Goal: Find specific page/section: Find specific page/section

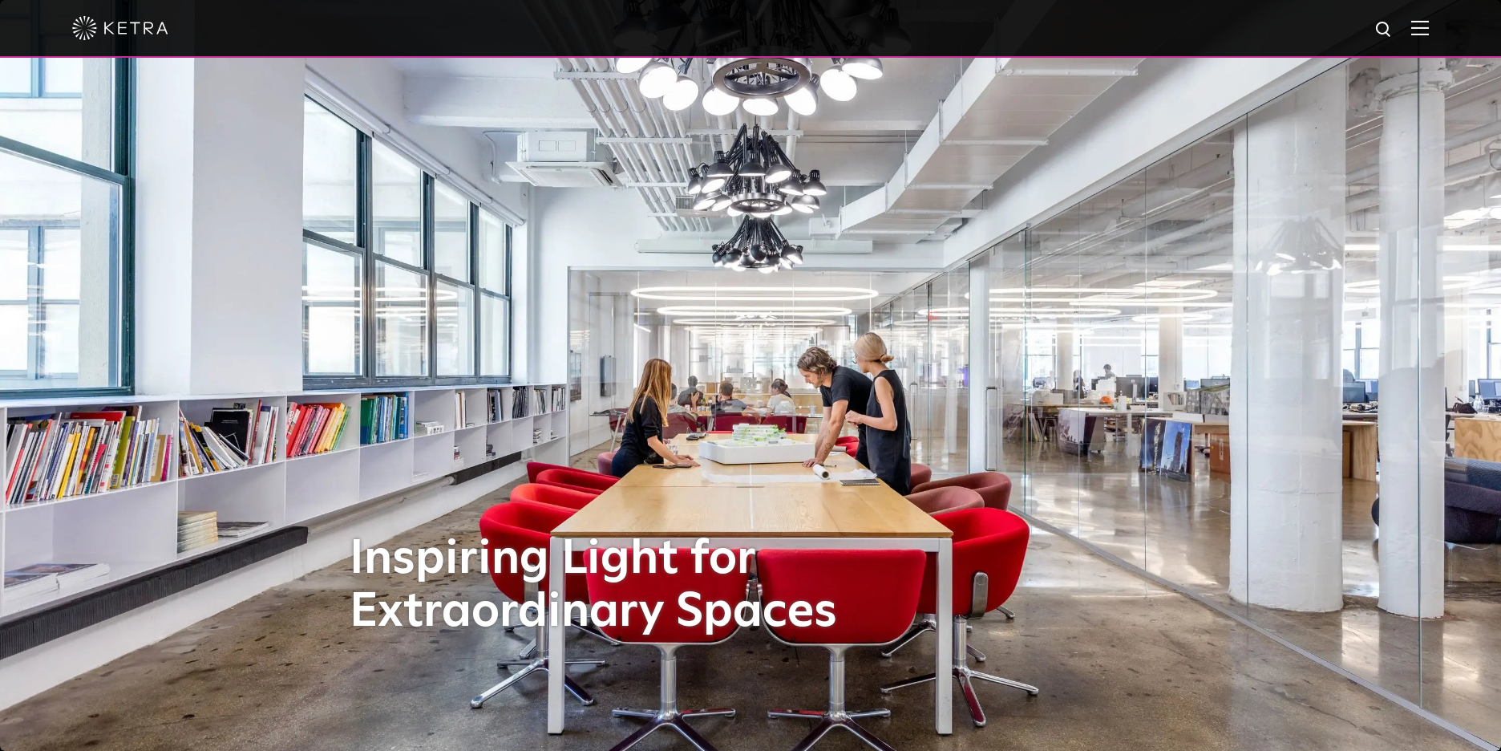
click at [1429, 29] on img at bounding box center [1420, 27] width 18 height 15
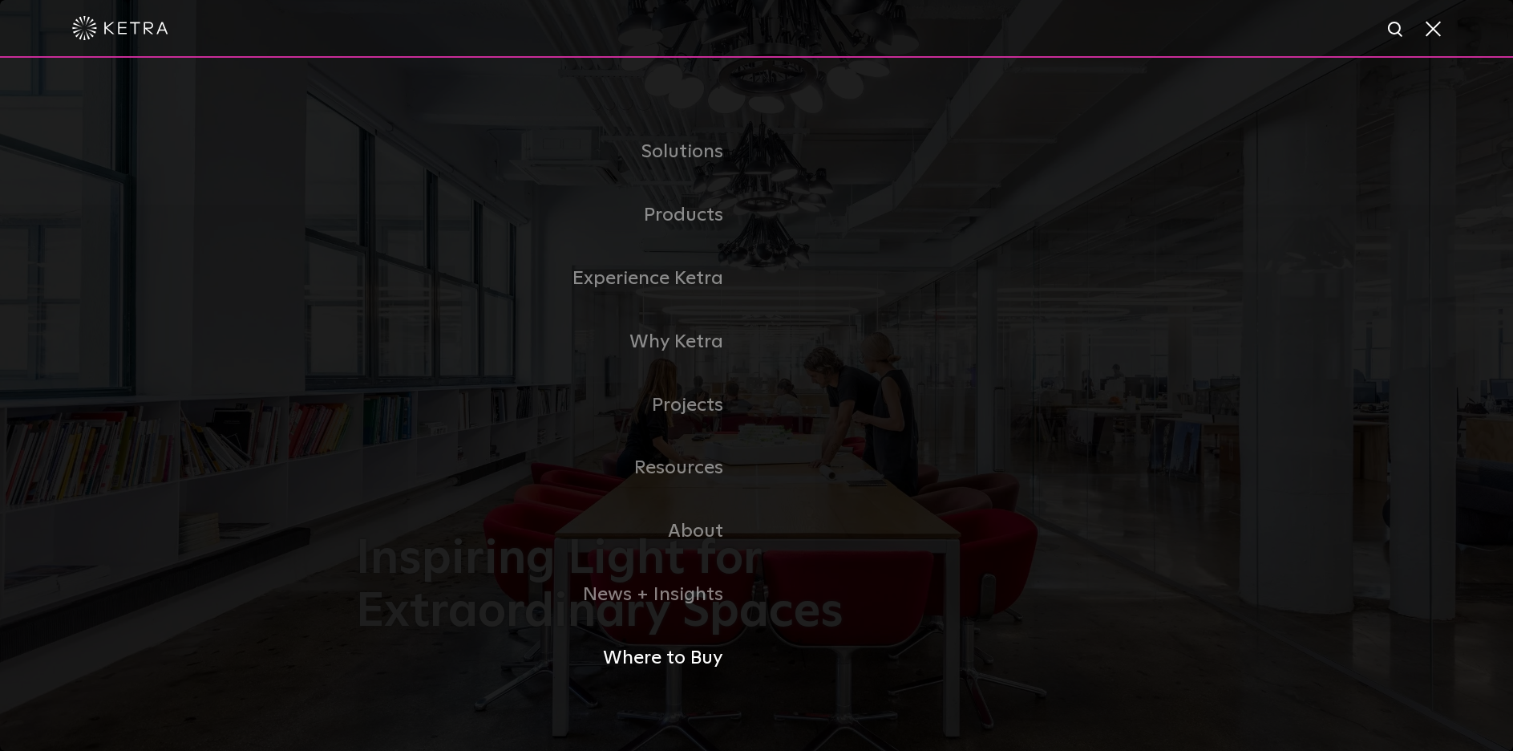
click at [670, 649] on link "Where to Buy" at bounding box center [556, 657] width 401 height 63
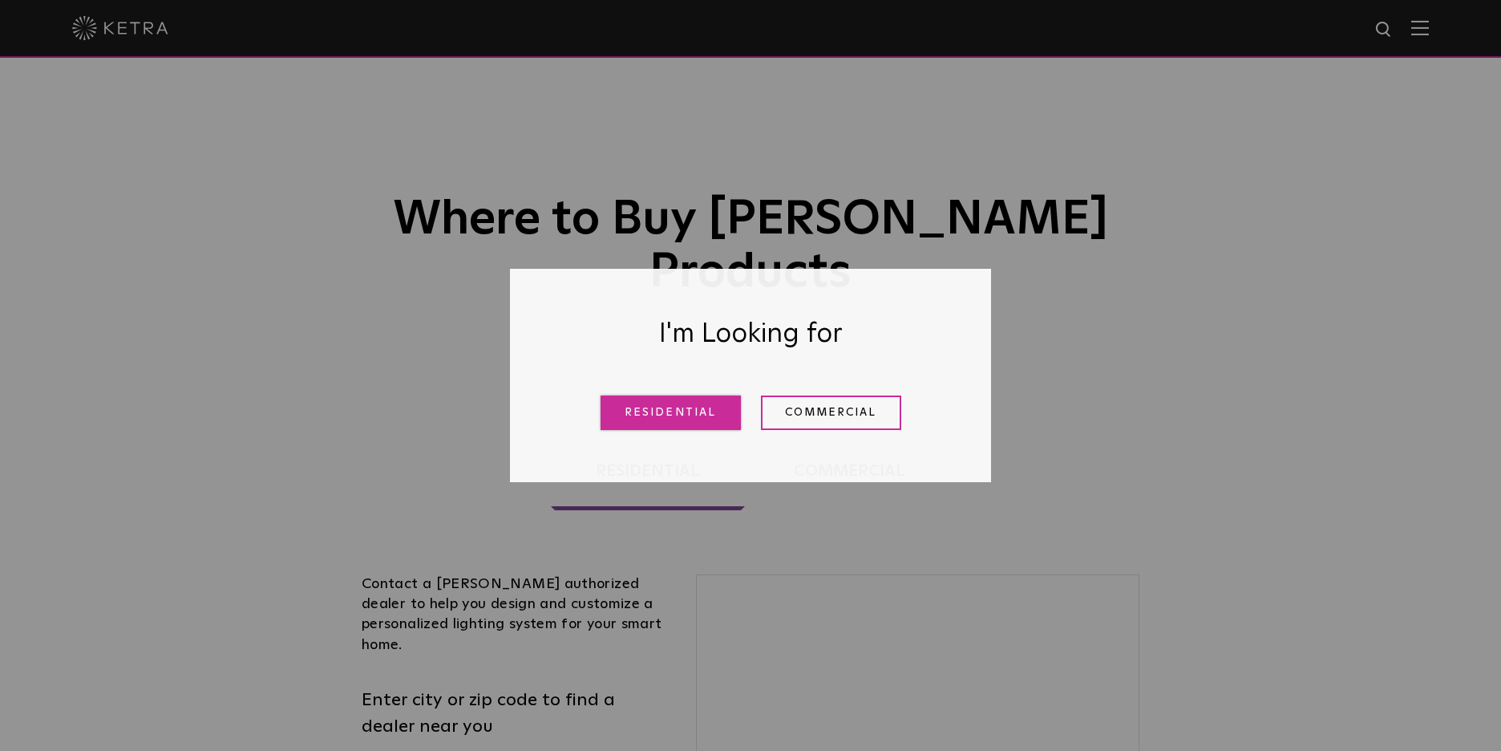
click at [673, 414] on link "Residential" at bounding box center [671, 412] width 140 height 34
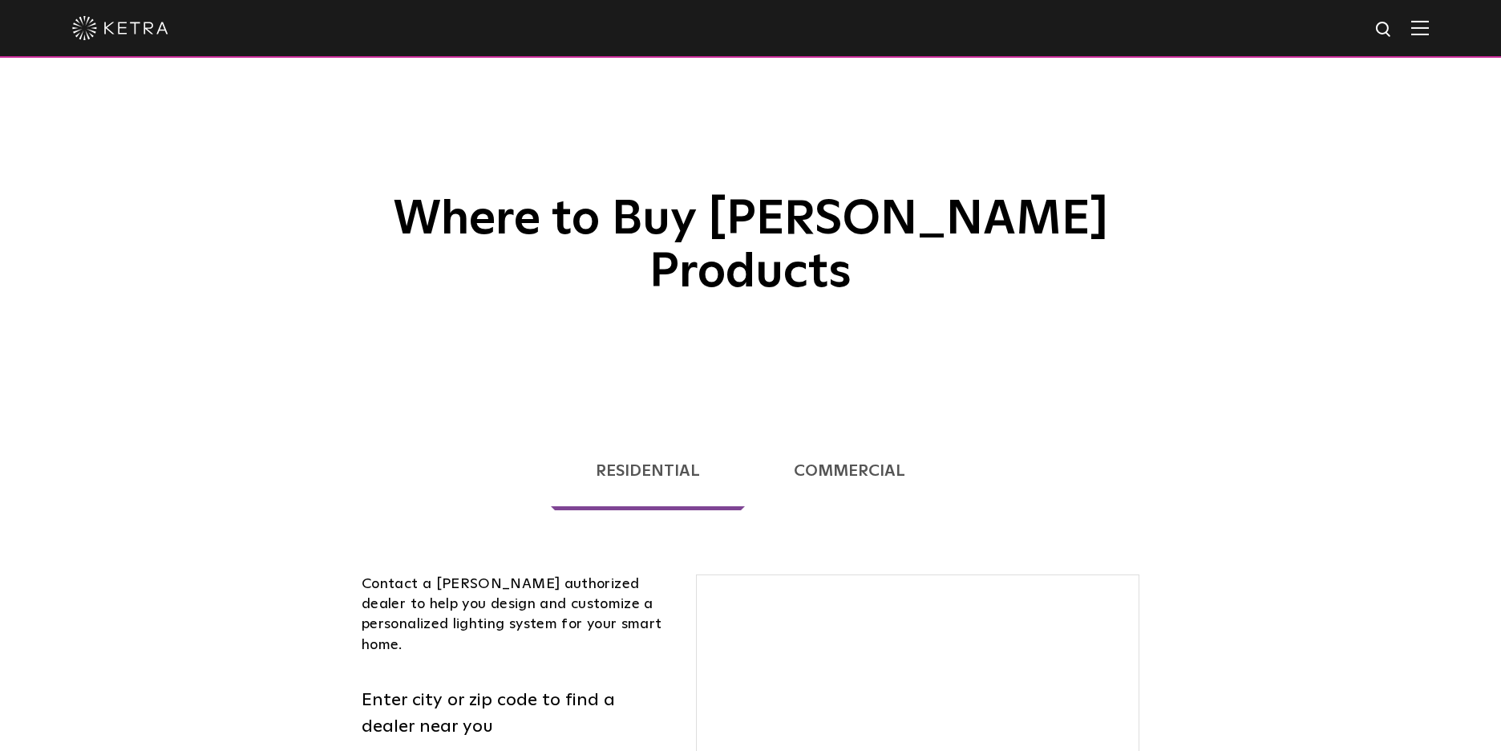
scroll to position [409, 0]
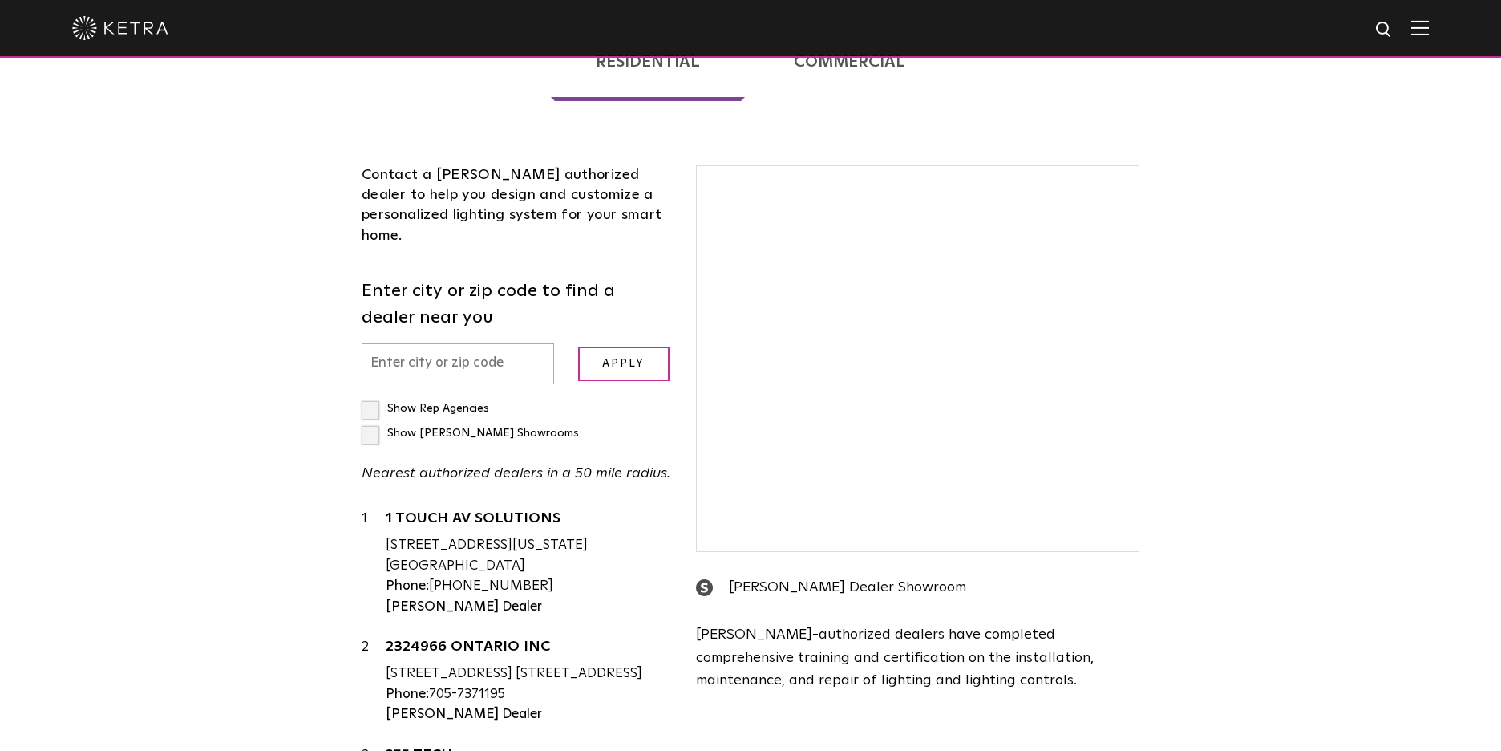
click at [460, 343] on input "text" at bounding box center [458, 363] width 192 height 41
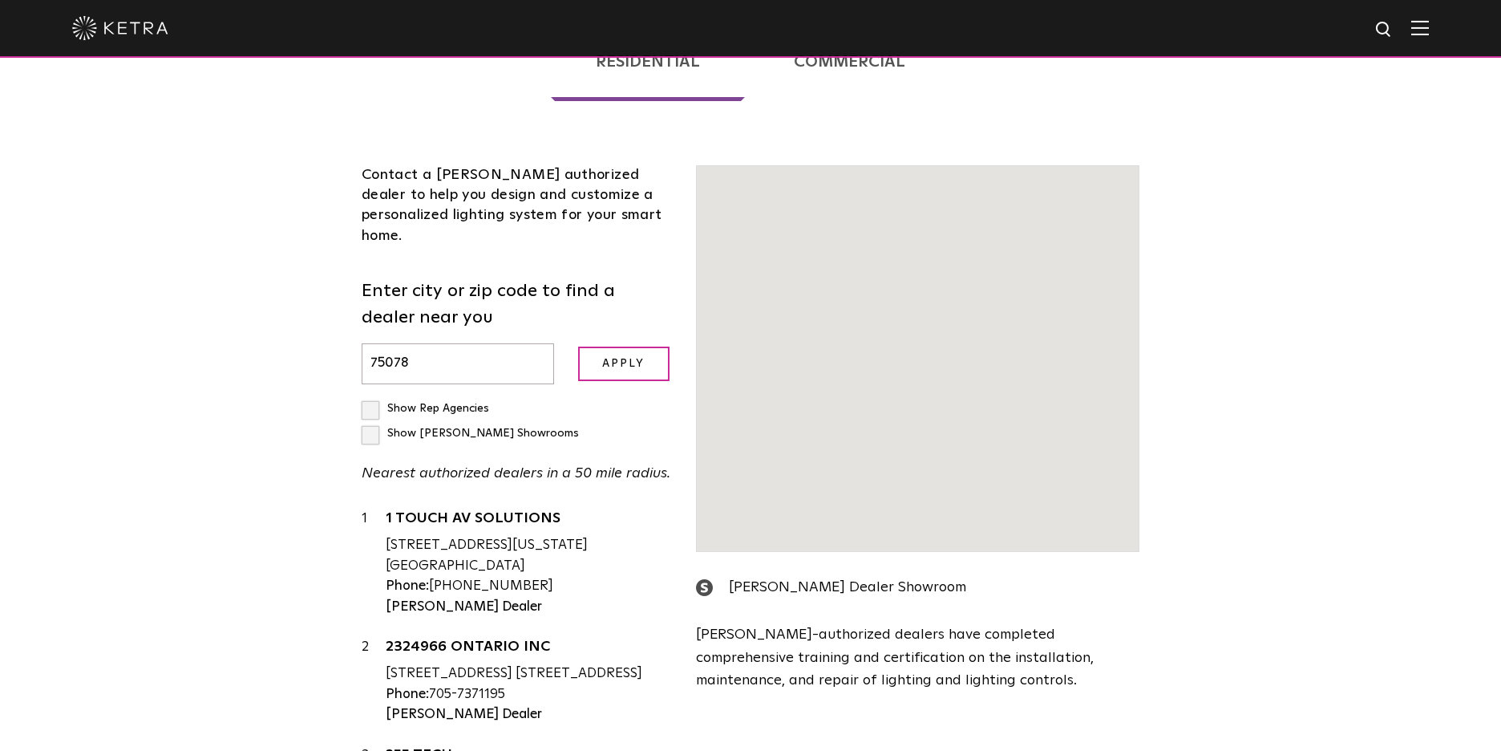
click at [462, 343] on input "75078" at bounding box center [458, 363] width 192 height 41
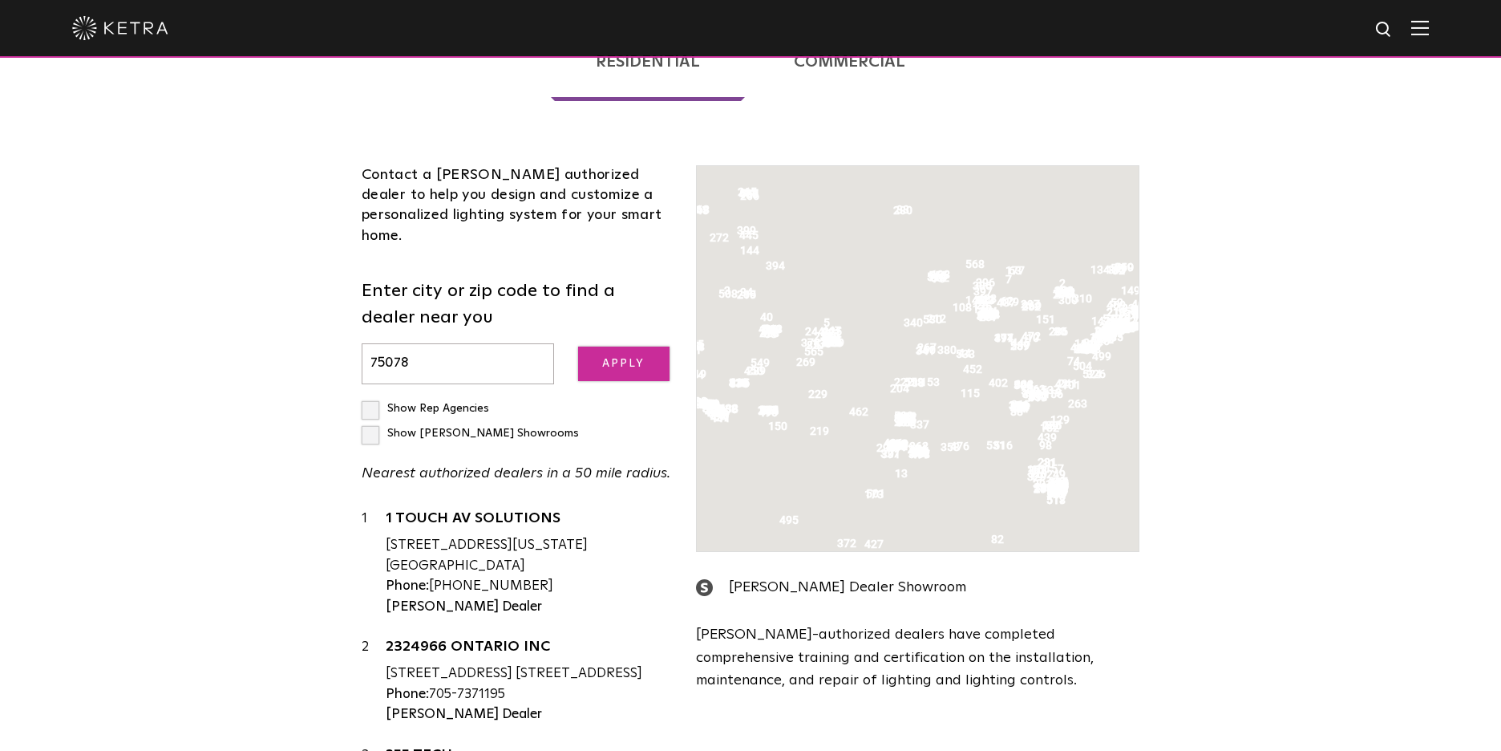
type input "75078"
click at [613, 346] on input "Apply" at bounding box center [623, 363] width 91 height 34
click at [615, 346] on input "Apply" at bounding box center [623, 363] width 91 height 34
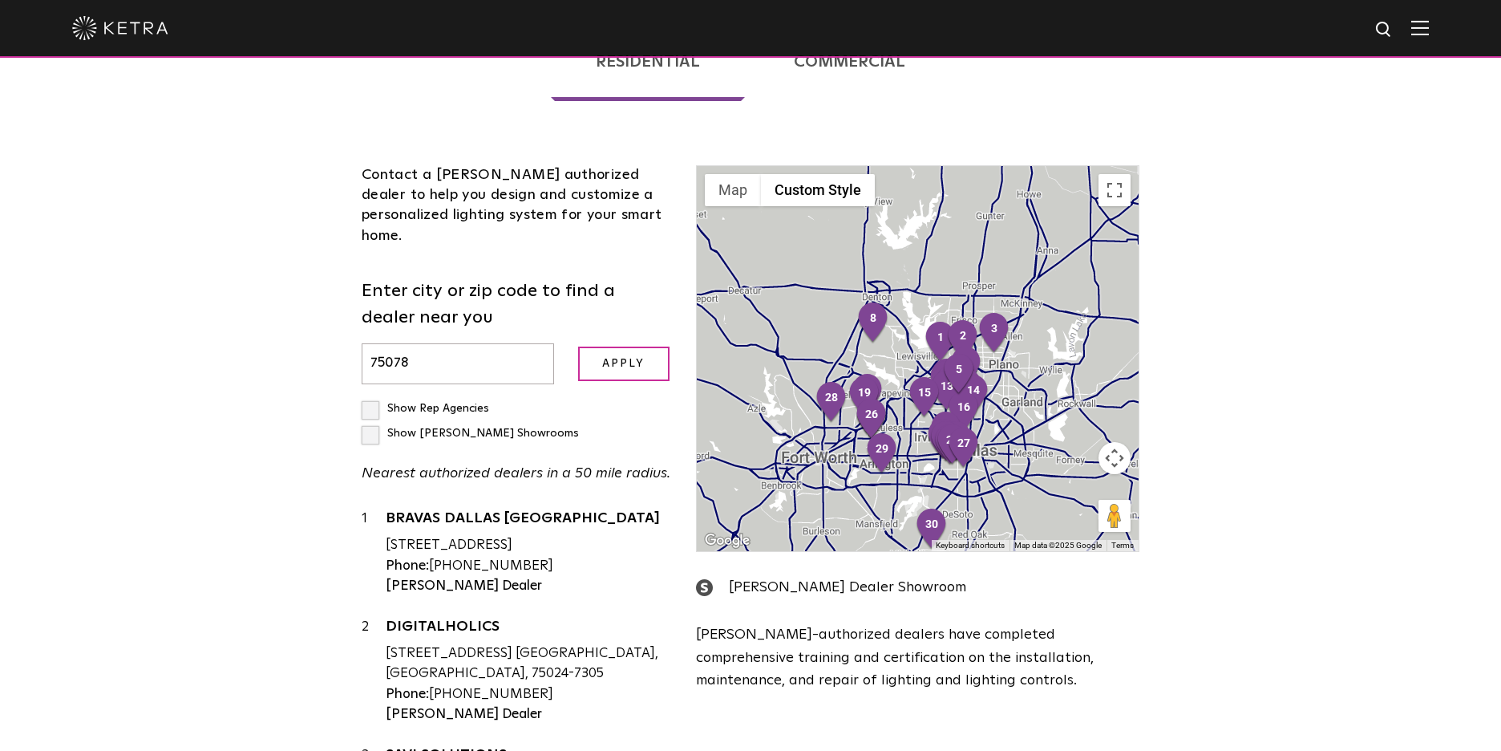
drag, startPoint x: 1012, startPoint y: 351, endPoint x: 1065, endPoint y: 284, distance: 85.7
click at [1065, 284] on div at bounding box center [918, 358] width 442 height 385
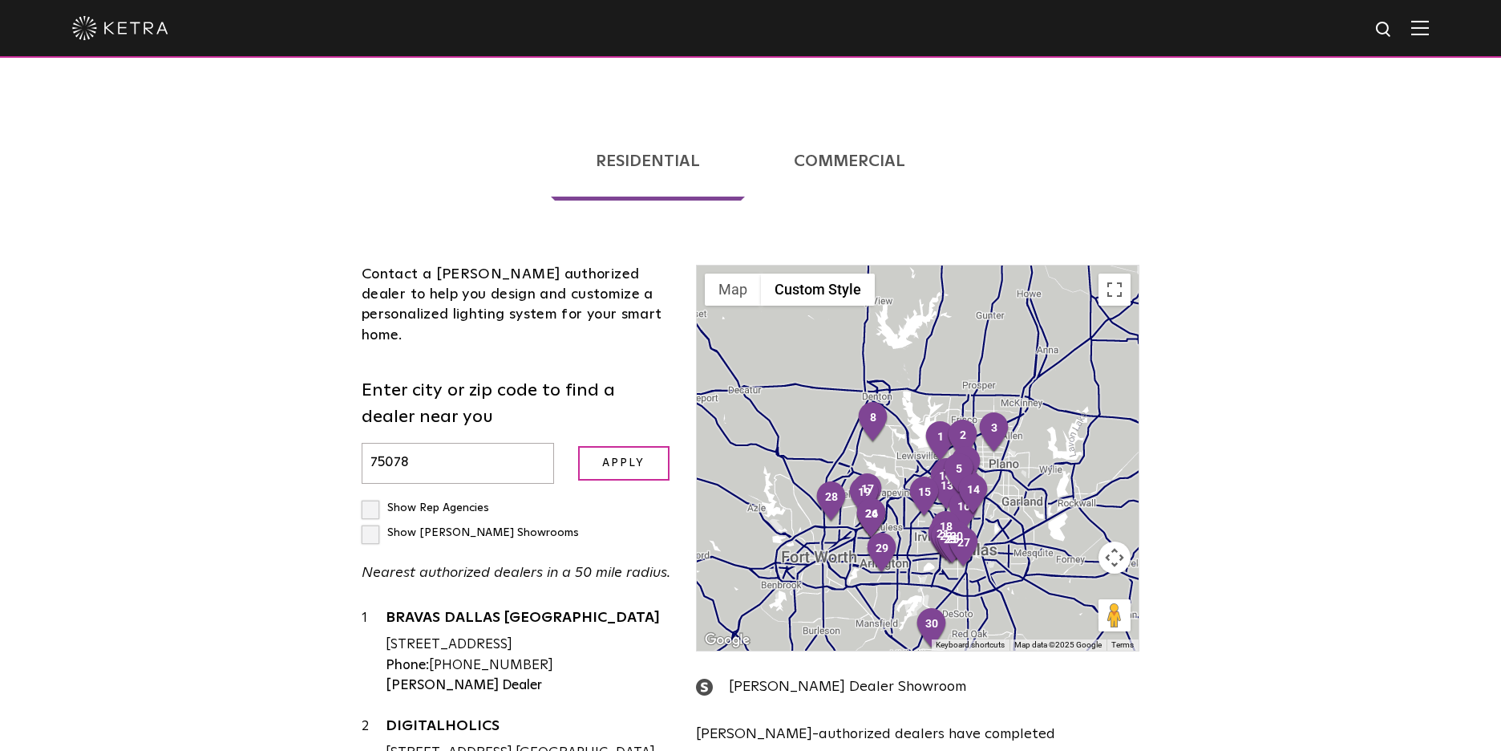
scroll to position [360, 0]
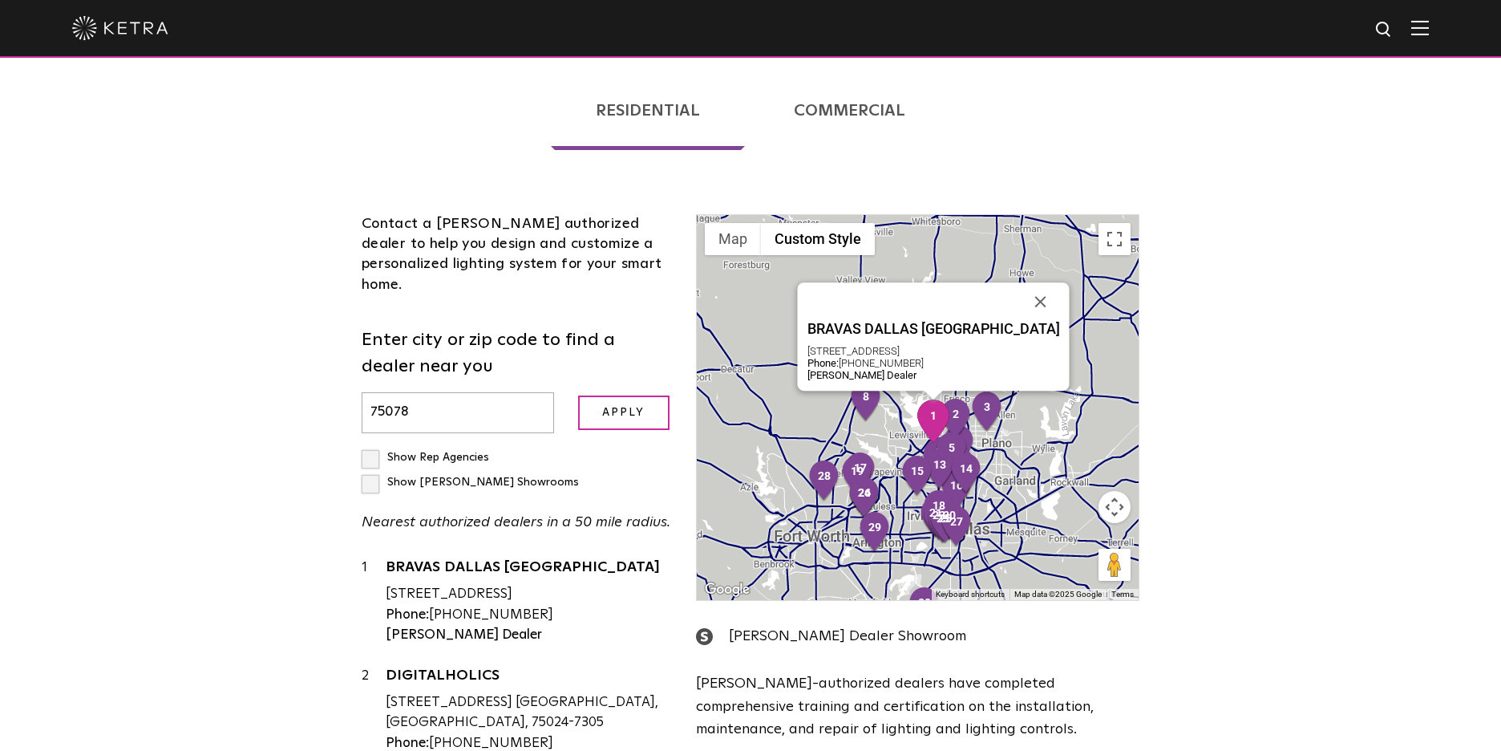
click at [930, 399] on img "1" at bounding box center [934, 420] width 34 height 43
click at [545, 560] on div "BRAVAS DALLAS FORT WORTH" at bounding box center [529, 572] width 286 height 24
click at [550, 560] on link "BRAVAS DALLAS FORT WORTH" at bounding box center [529, 570] width 286 height 20
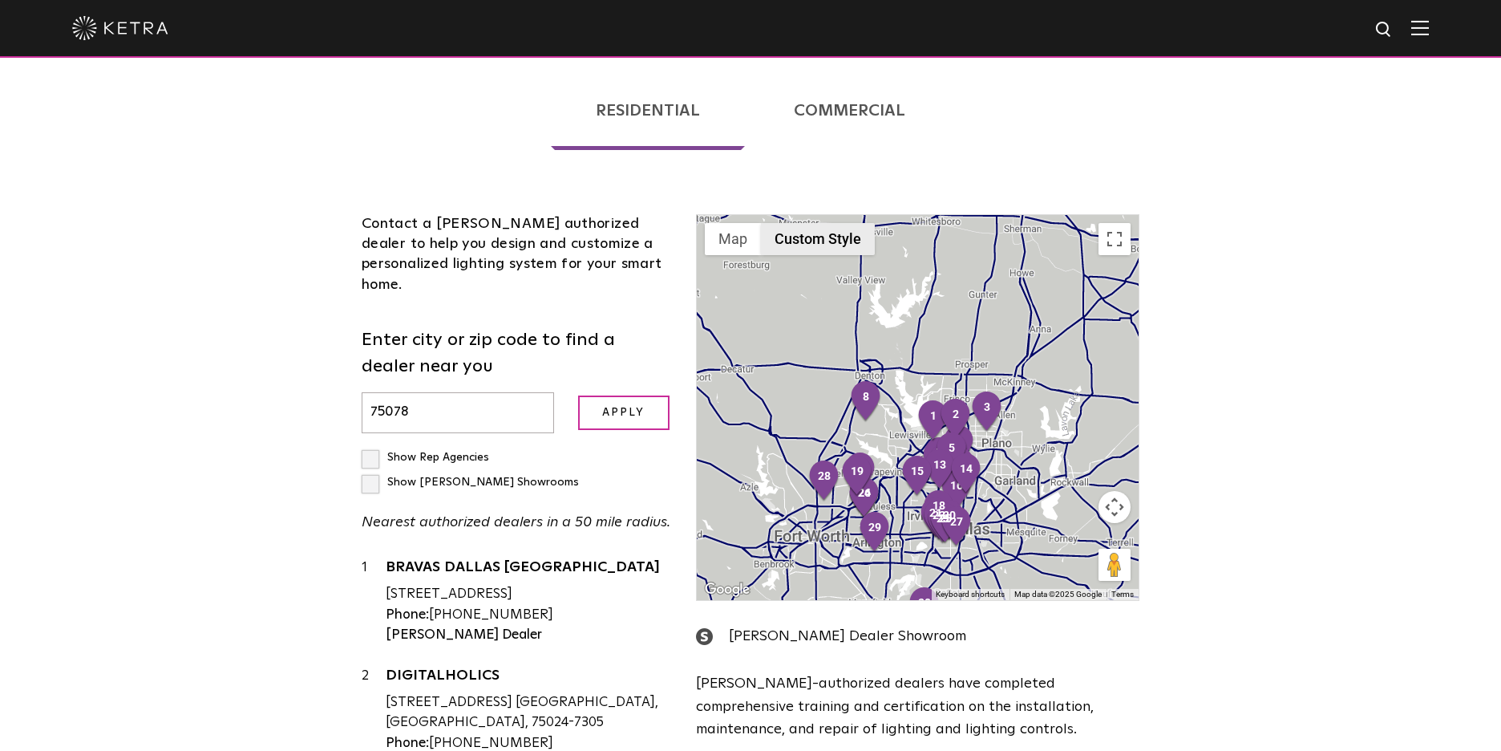
click at [823, 223] on button "Custom Style" at bounding box center [818, 239] width 114 height 32
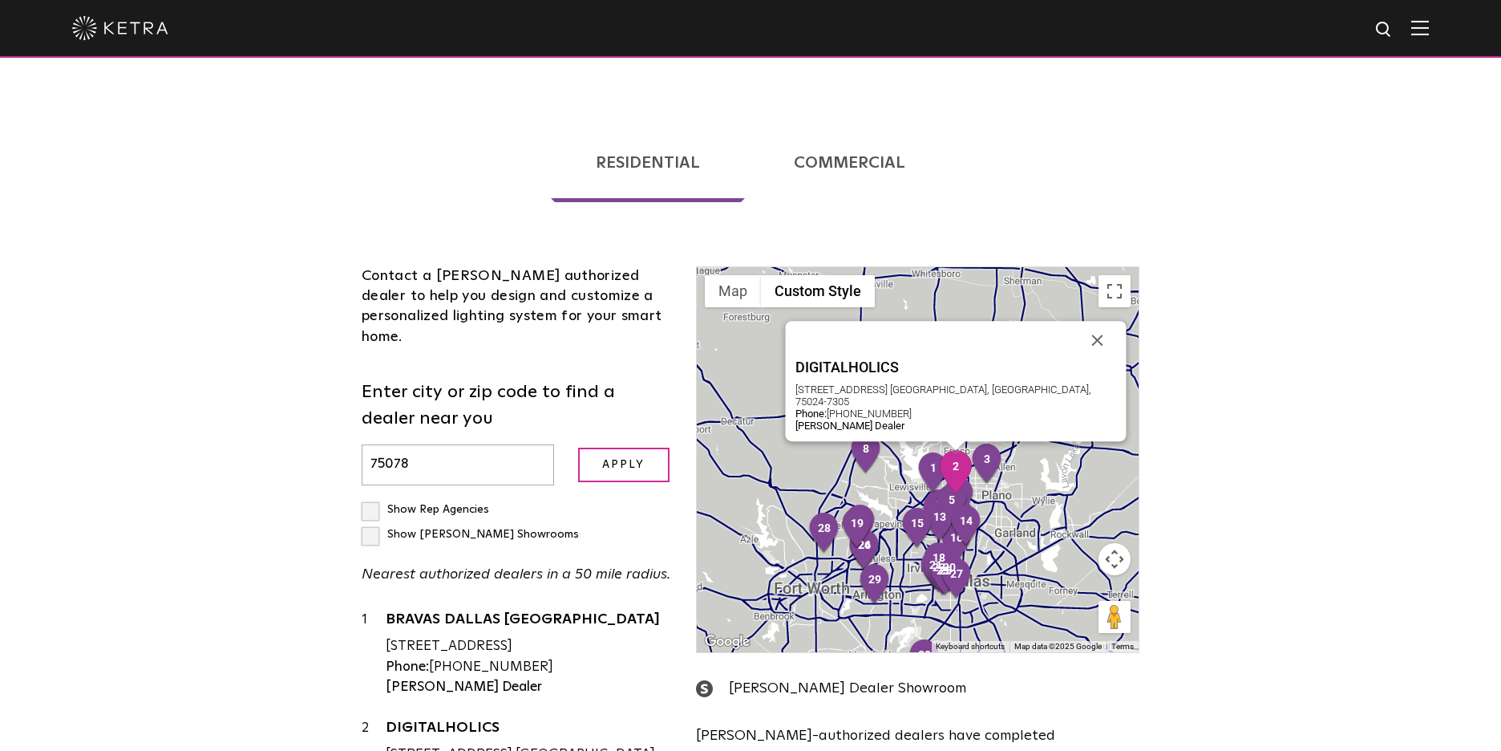
scroll to position [303, 0]
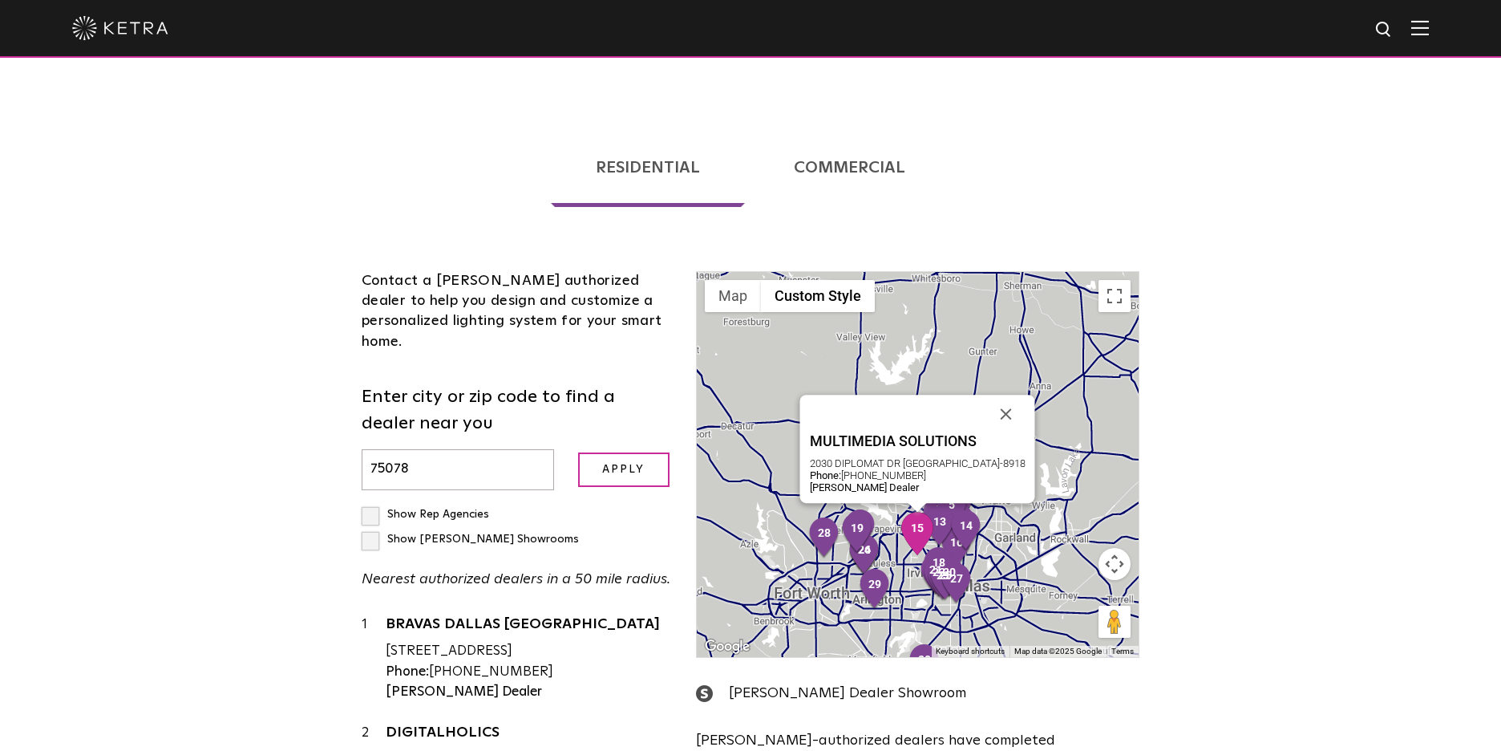
click at [910, 512] on img "15" at bounding box center [918, 533] width 34 height 43
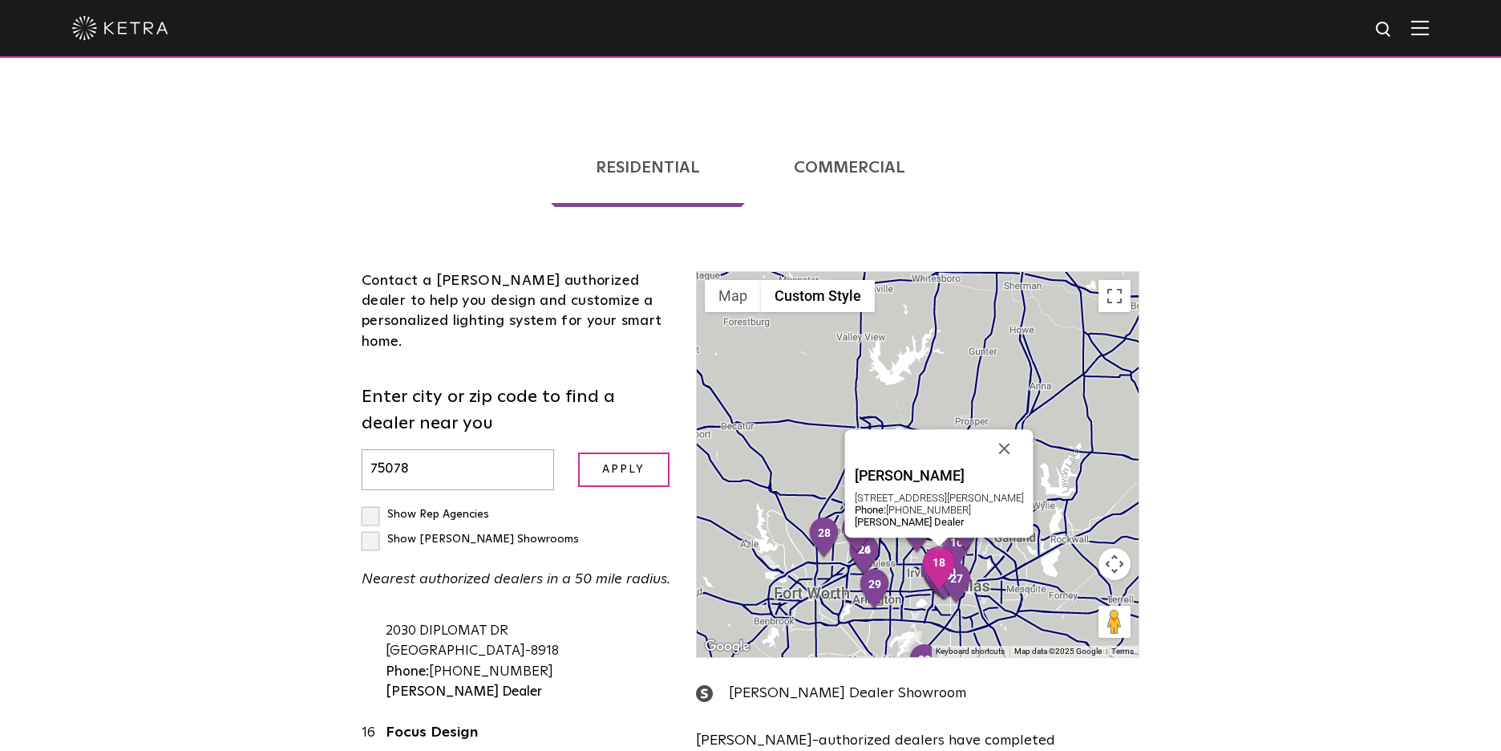
click at [933, 546] on img "18" at bounding box center [939, 567] width 34 height 43
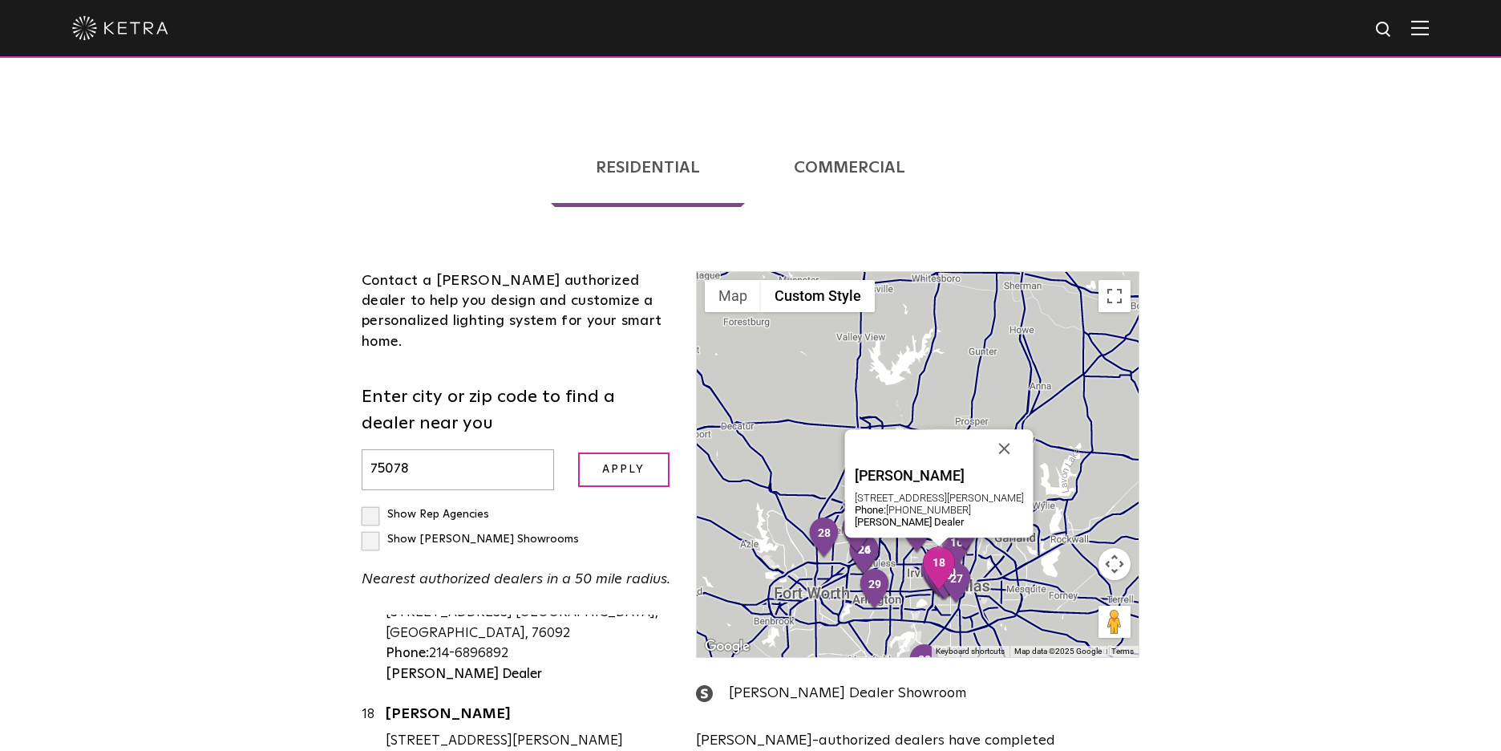
scroll to position [2051, 0]
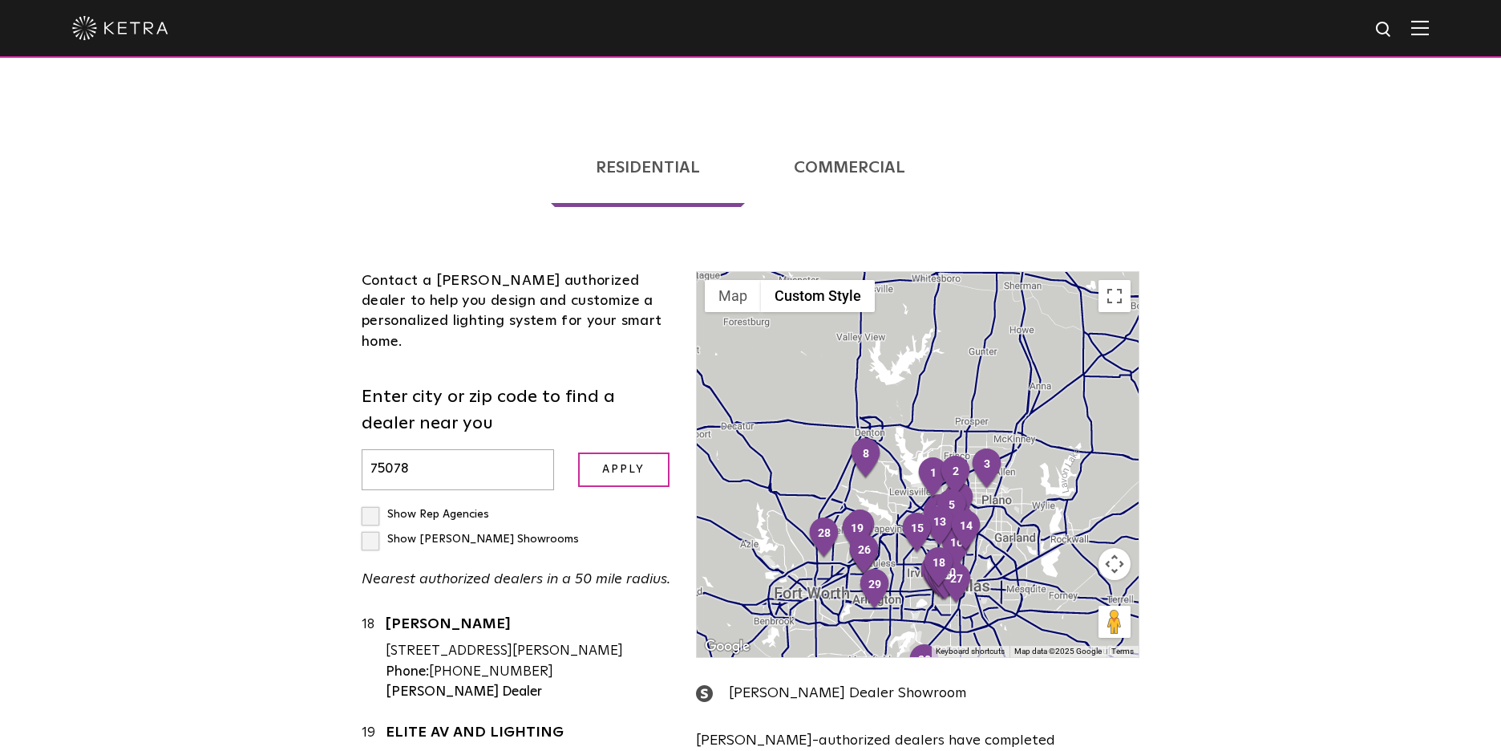
click at [826, 128] on link "Commercial" at bounding box center [849, 167] width 201 height 79
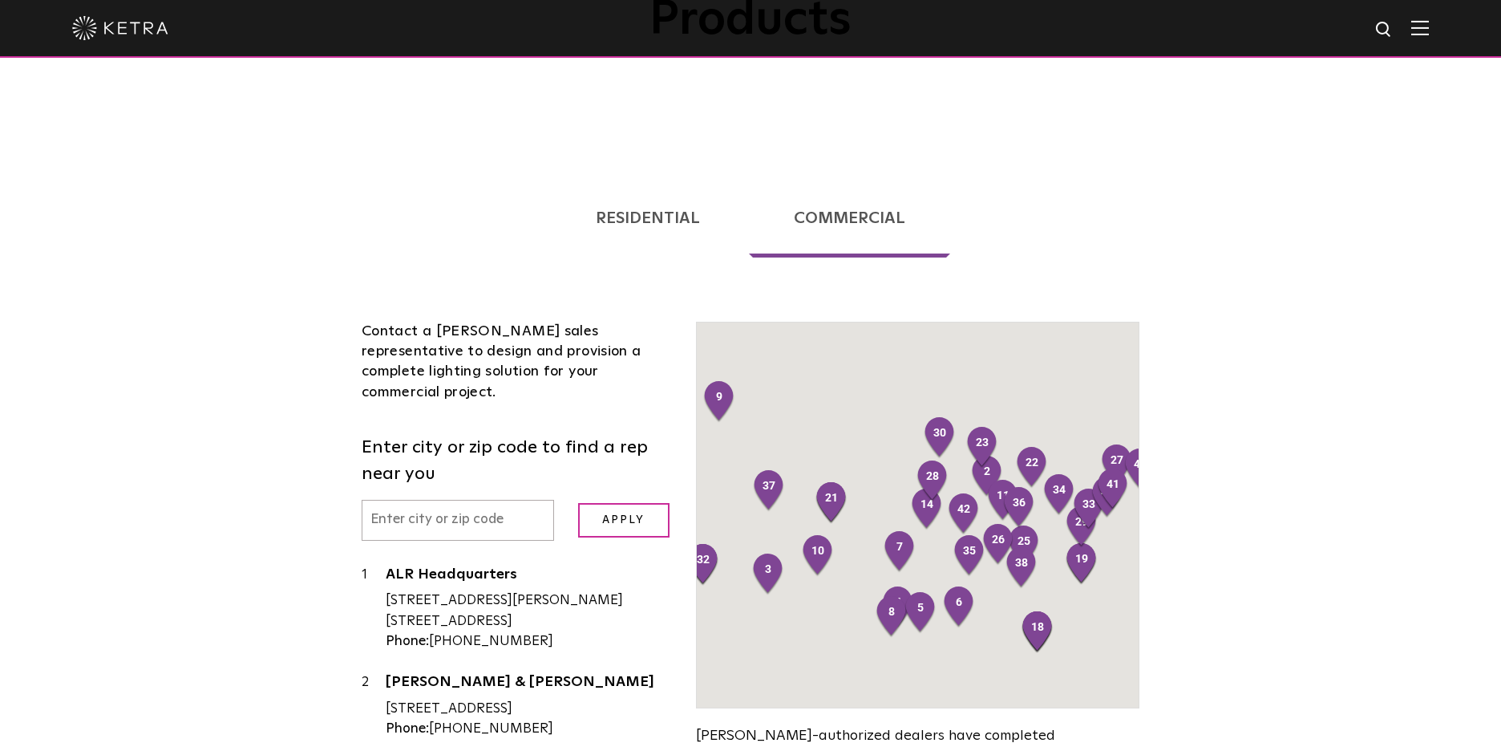
scroll to position [239, 0]
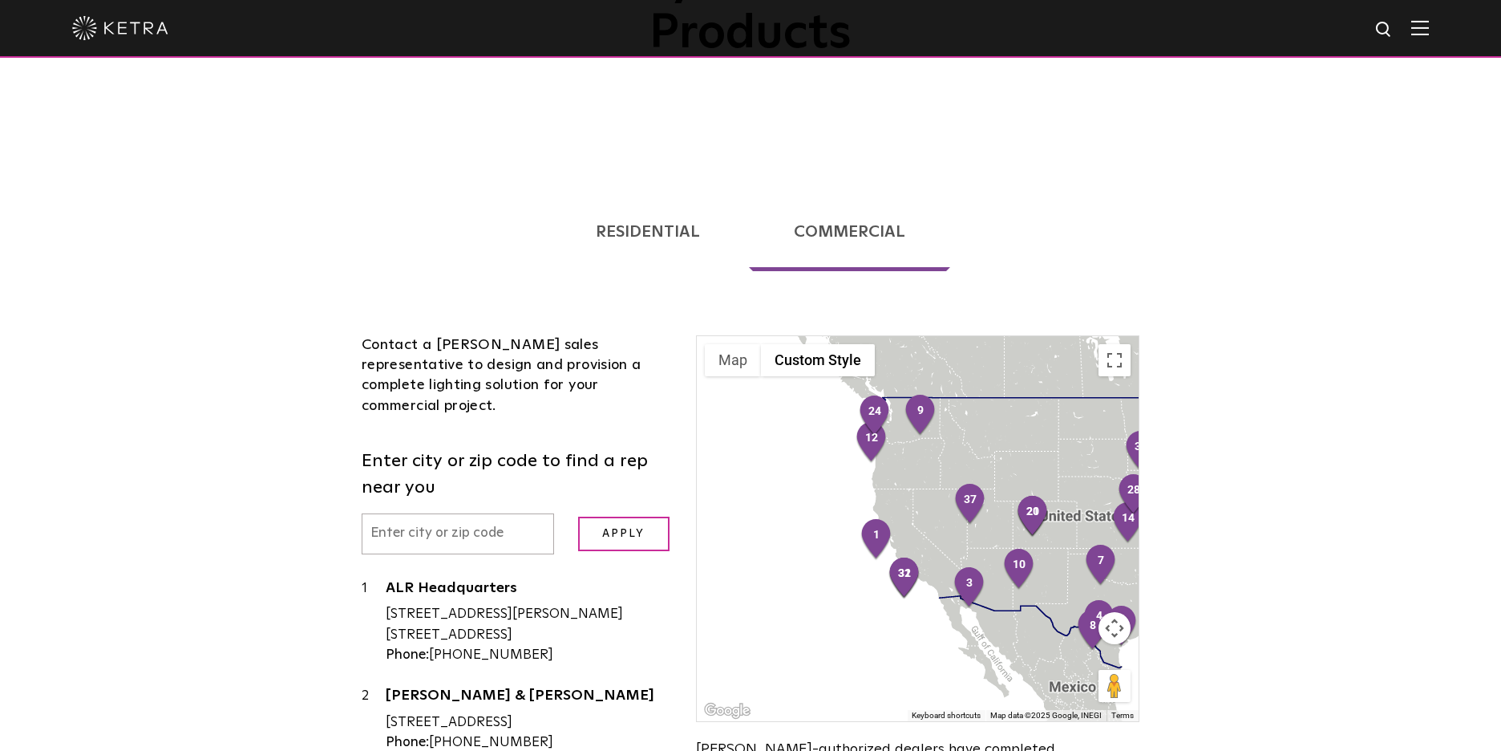
click at [452, 513] on input "text" at bounding box center [458, 533] width 192 height 41
click at [617, 516] on input "Apply" at bounding box center [623, 533] width 91 height 34
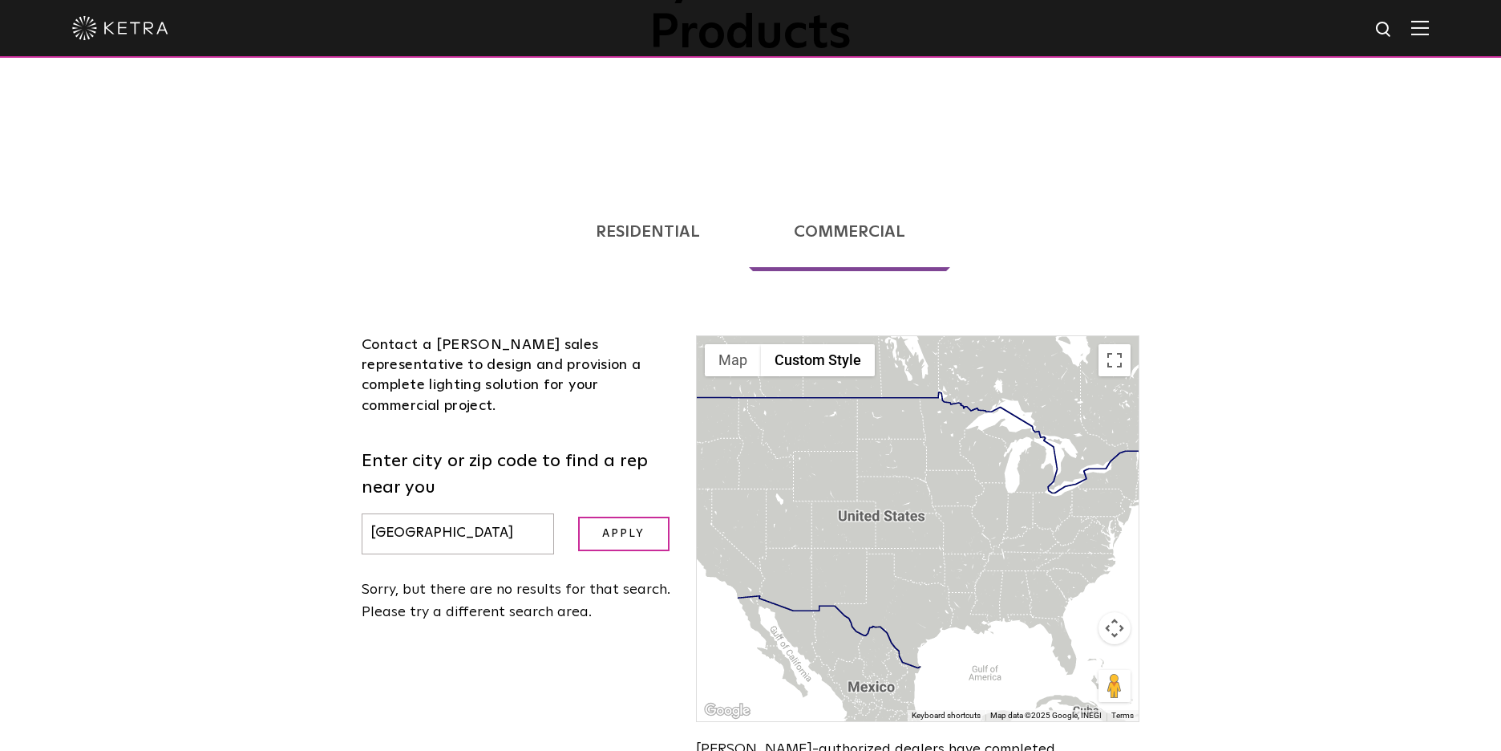
drag, startPoint x: 430, startPoint y: 455, endPoint x: 324, endPoint y: 449, distance: 106.0
click at [325, 448] on div "Loading... Residential Commercial Contact a Ketra authorized dealer to help you…" at bounding box center [750, 517] width 1501 height 706
click at [384, 513] on input "7578" at bounding box center [458, 533] width 192 height 41
type input "75078"
click at [619, 516] on input "Apply" at bounding box center [623, 533] width 91 height 34
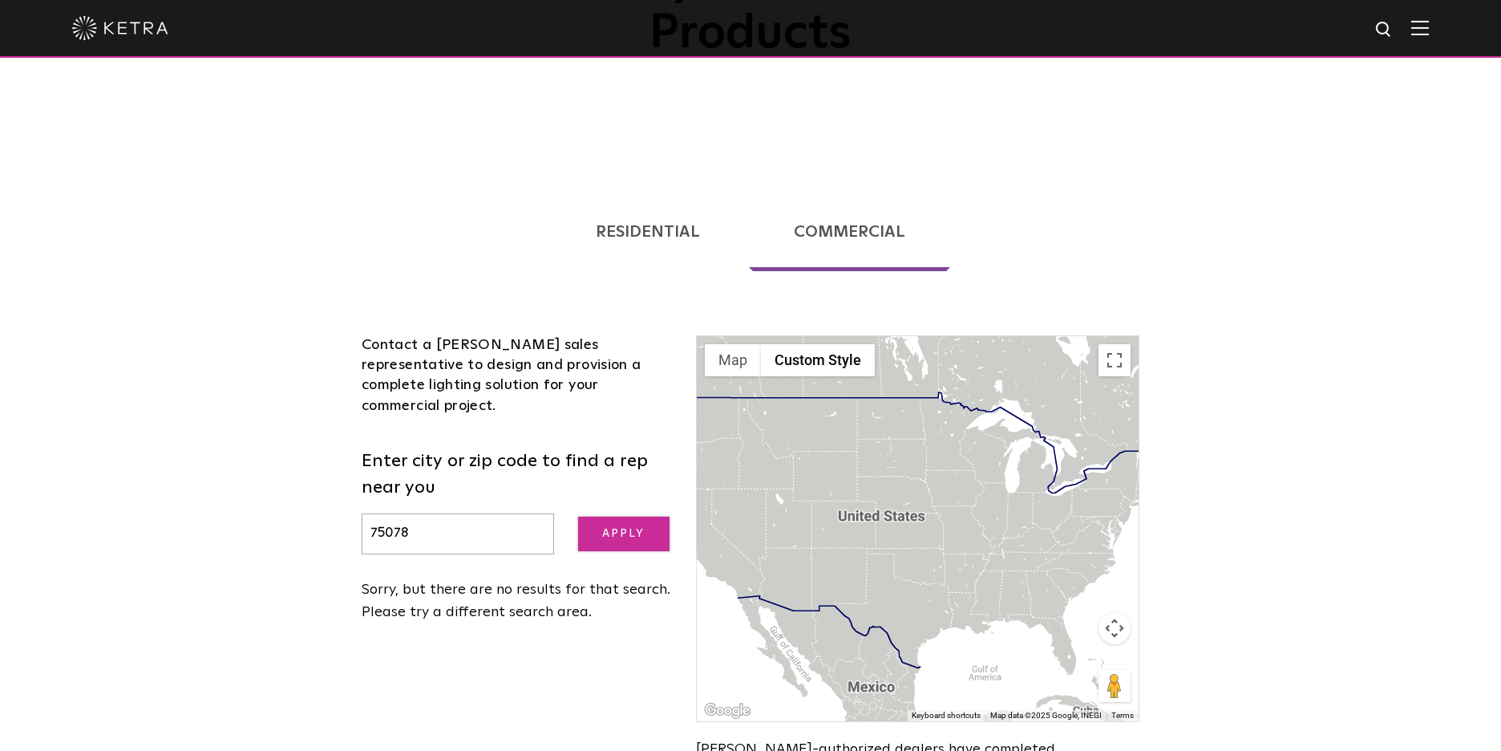
click at [634, 516] on input "Apply" at bounding box center [623, 533] width 91 height 34
click at [625, 516] on input "Apply" at bounding box center [623, 533] width 91 height 34
drag, startPoint x: 418, startPoint y: 463, endPoint x: 313, endPoint y: 443, distance: 106.8
click at [314, 443] on div "Loading... Residential Commercial Contact a Ketra authorized dealer to help you…" at bounding box center [750, 517] width 1501 height 706
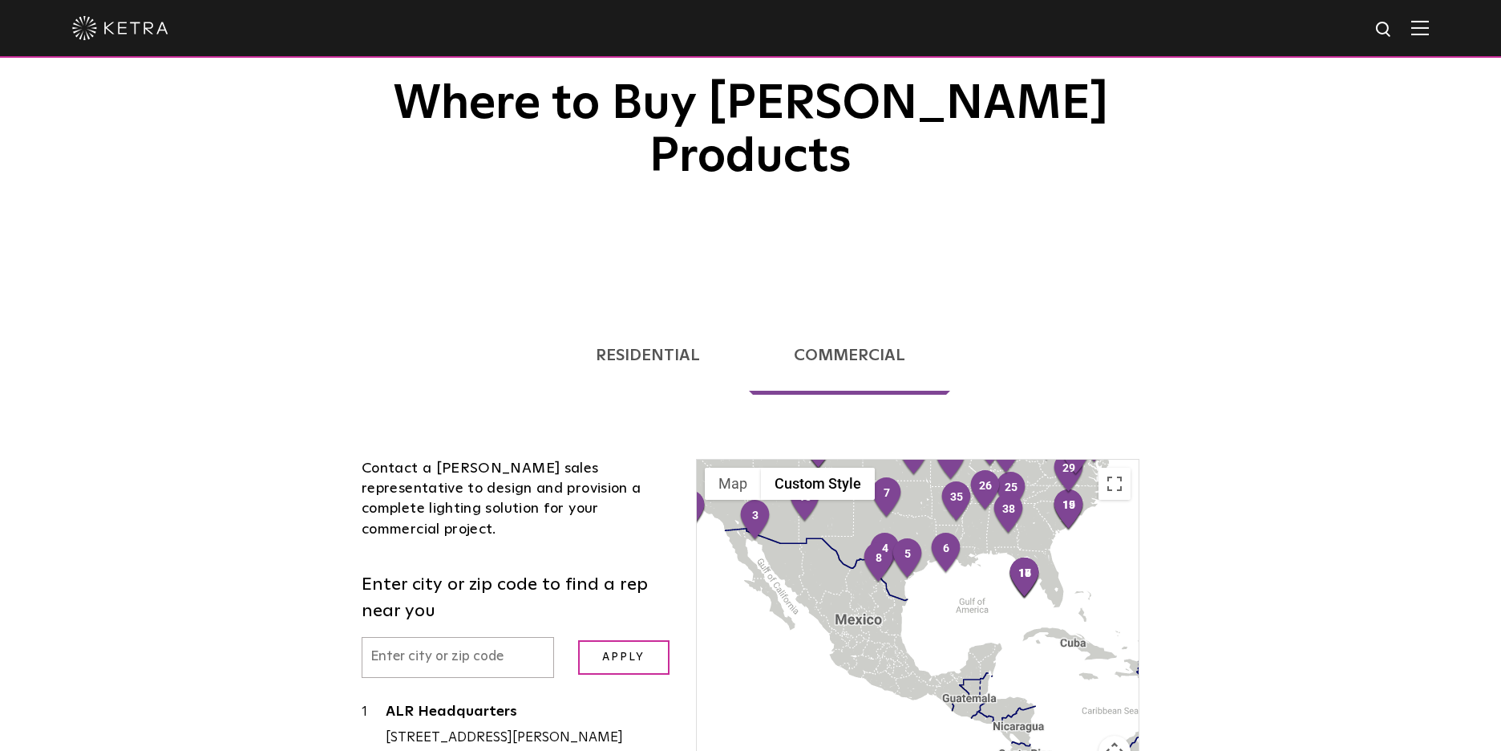
drag, startPoint x: 929, startPoint y: 653, endPoint x: 920, endPoint y: 447, distance: 205.5
click at [917, 460] on div at bounding box center [918, 652] width 442 height 385
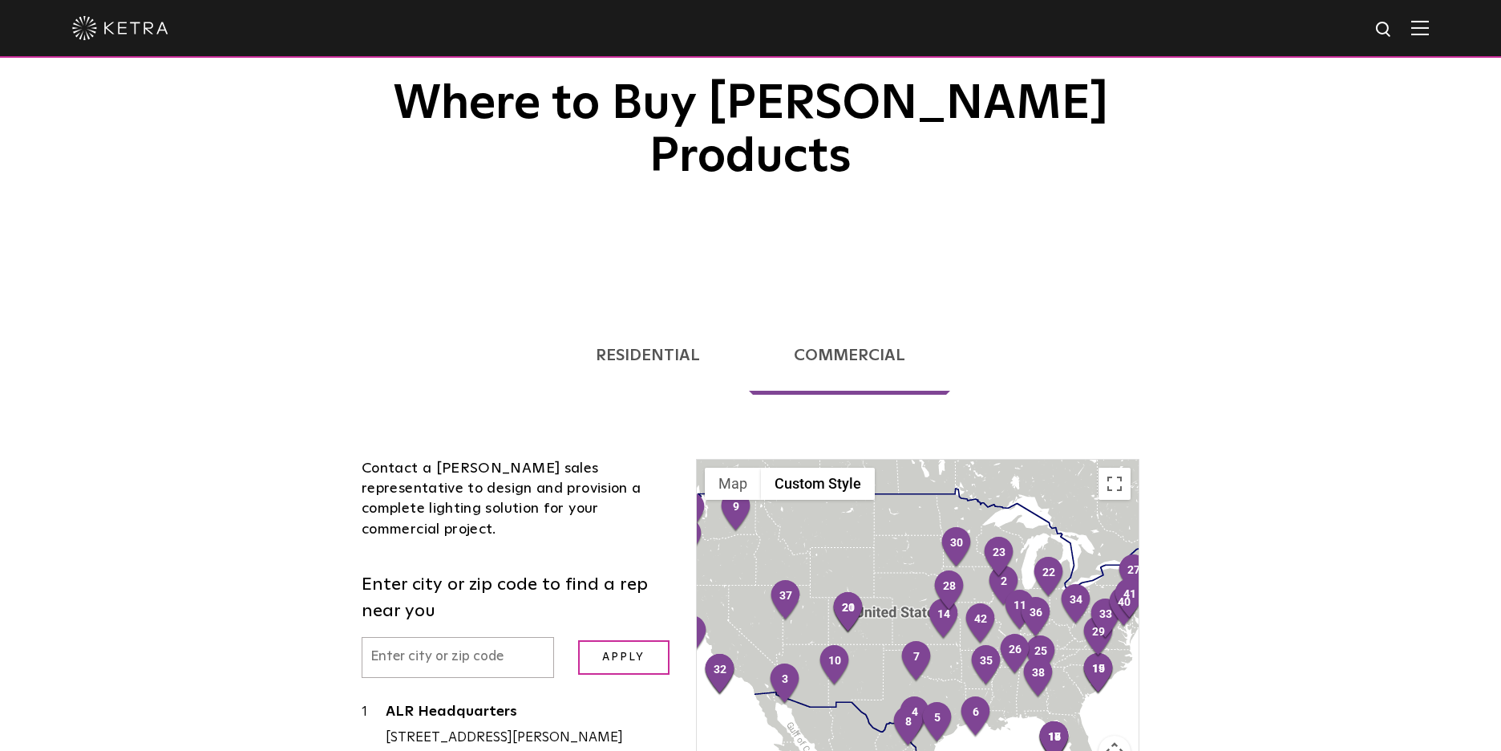
drag, startPoint x: 889, startPoint y: 614, endPoint x: 698, endPoint y: 486, distance: 230.0
click at [699, 487] on div at bounding box center [918, 652] width 442 height 385
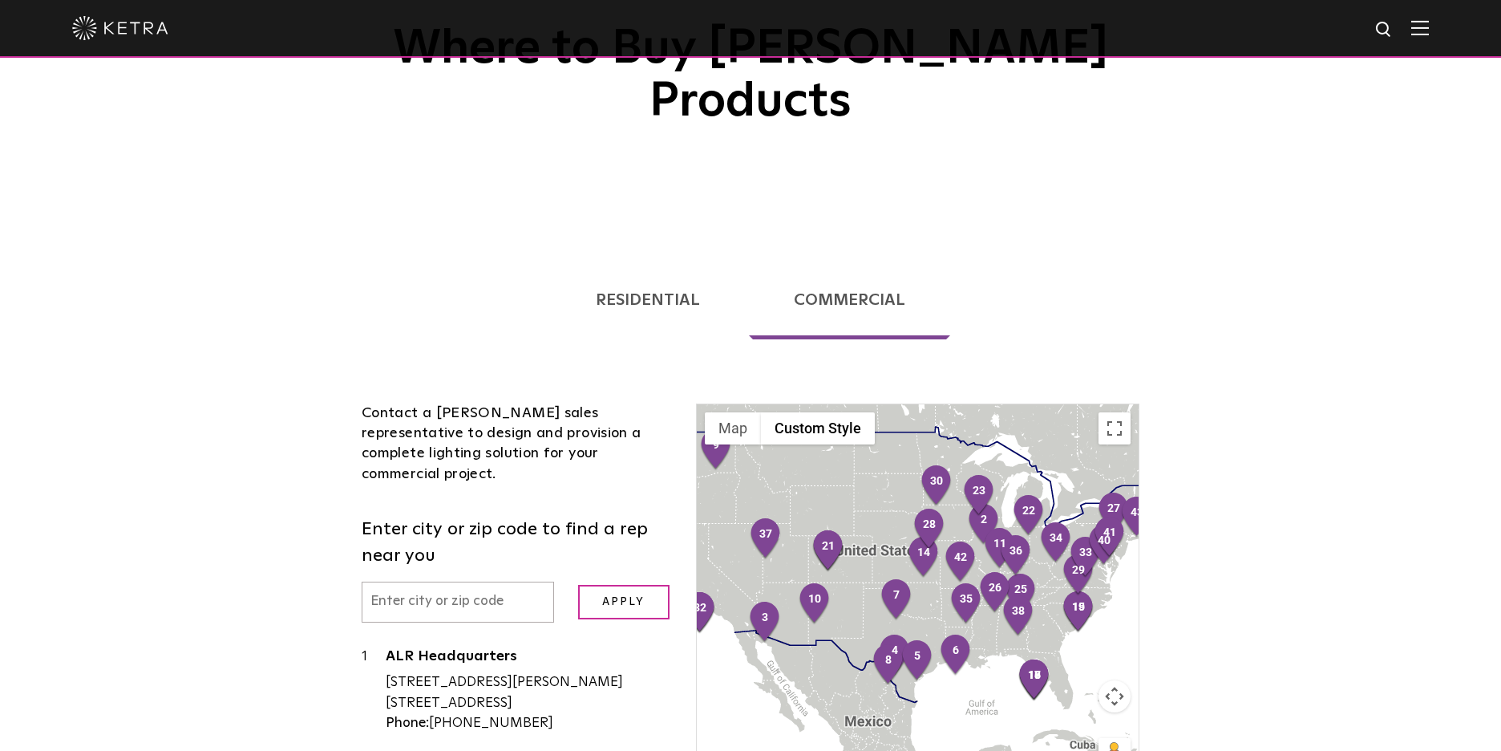
scroll to position [201, 0]
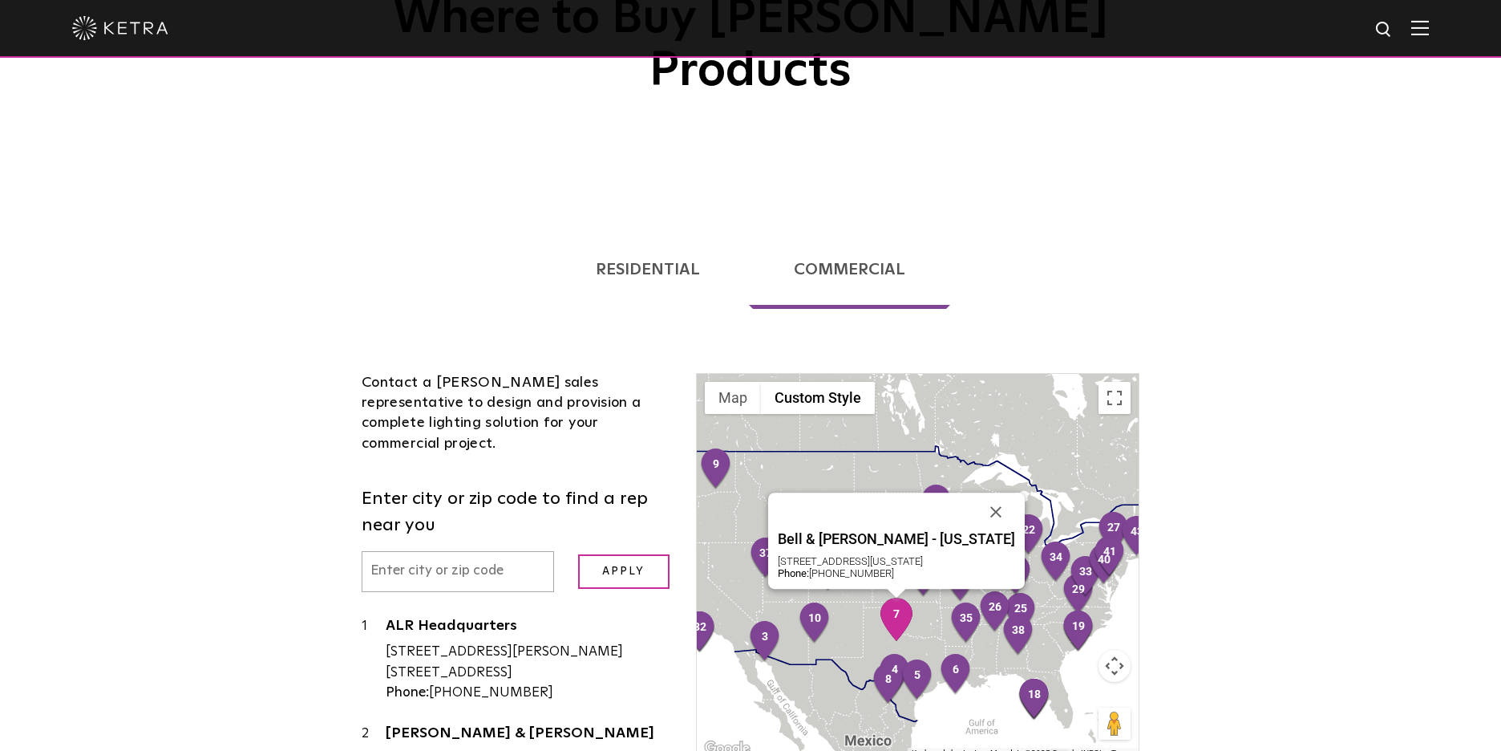
click at [899, 597] on img "7" at bounding box center [897, 618] width 34 height 43
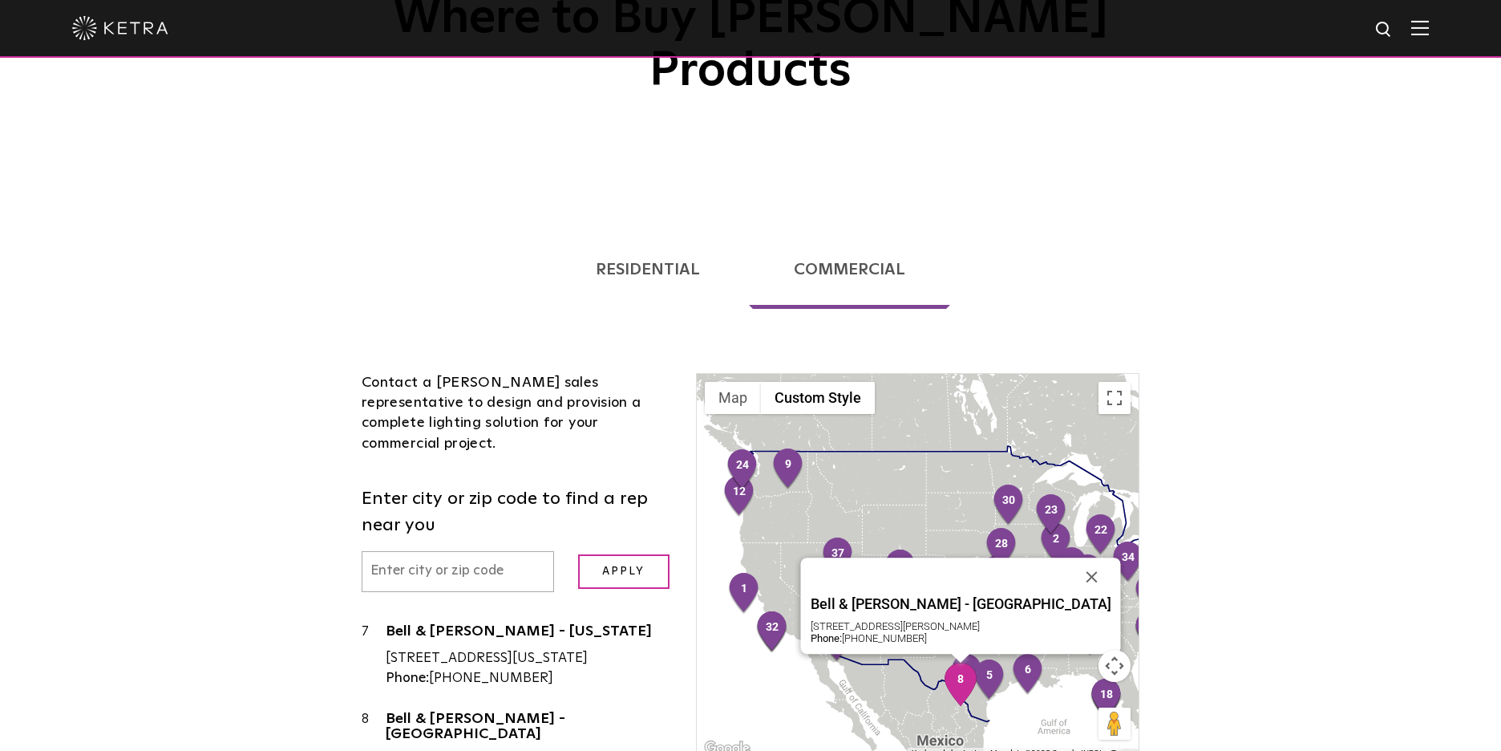
scroll to position [239, 0]
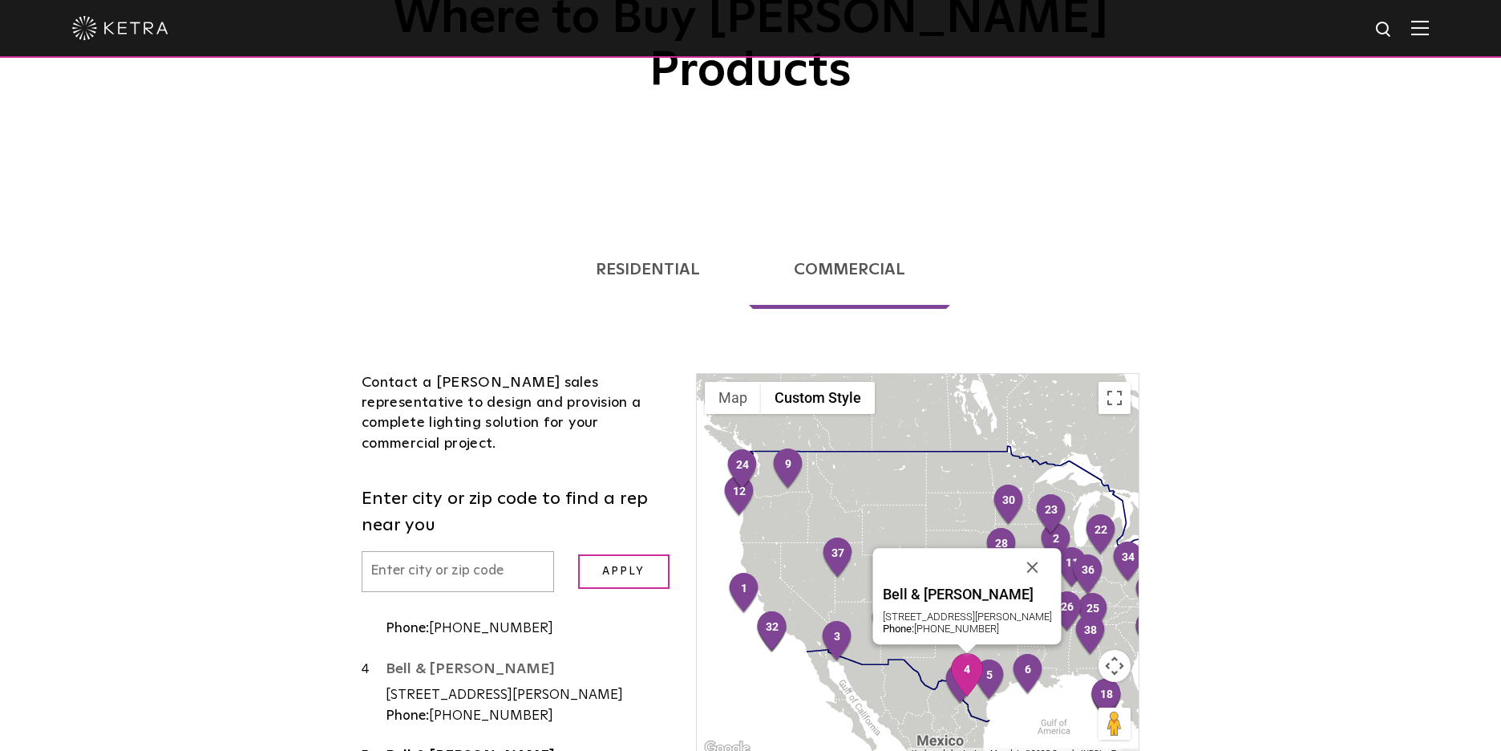
click at [502, 662] on link "Bell & [PERSON_NAME]" at bounding box center [529, 672] width 286 height 20
